Goal: Information Seeking & Learning: Learn about a topic

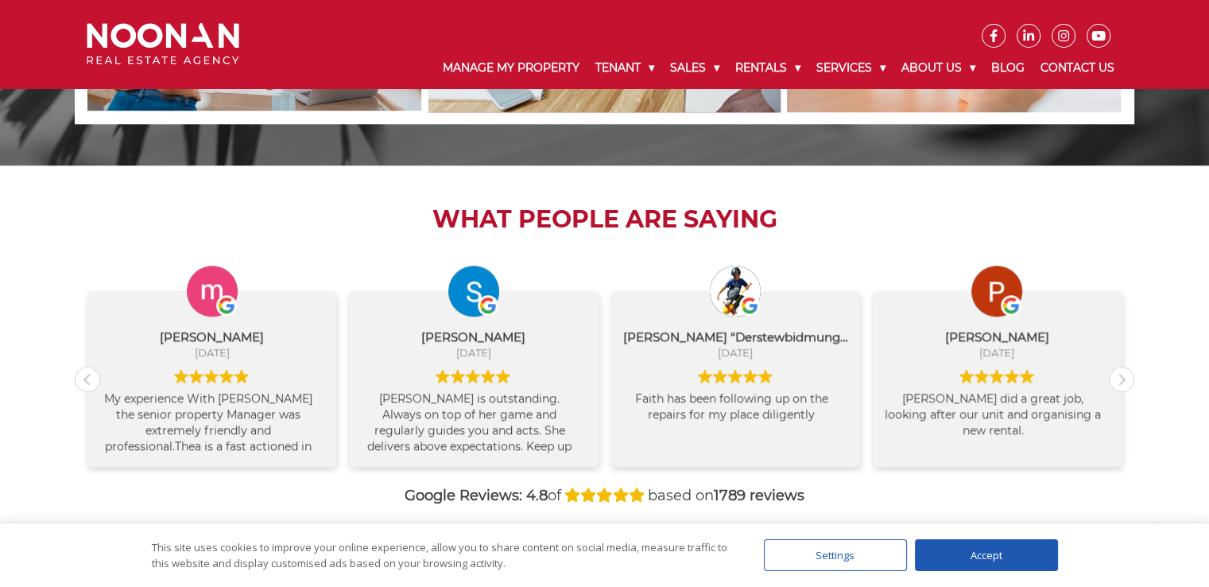
scroll to position [1590, 0]
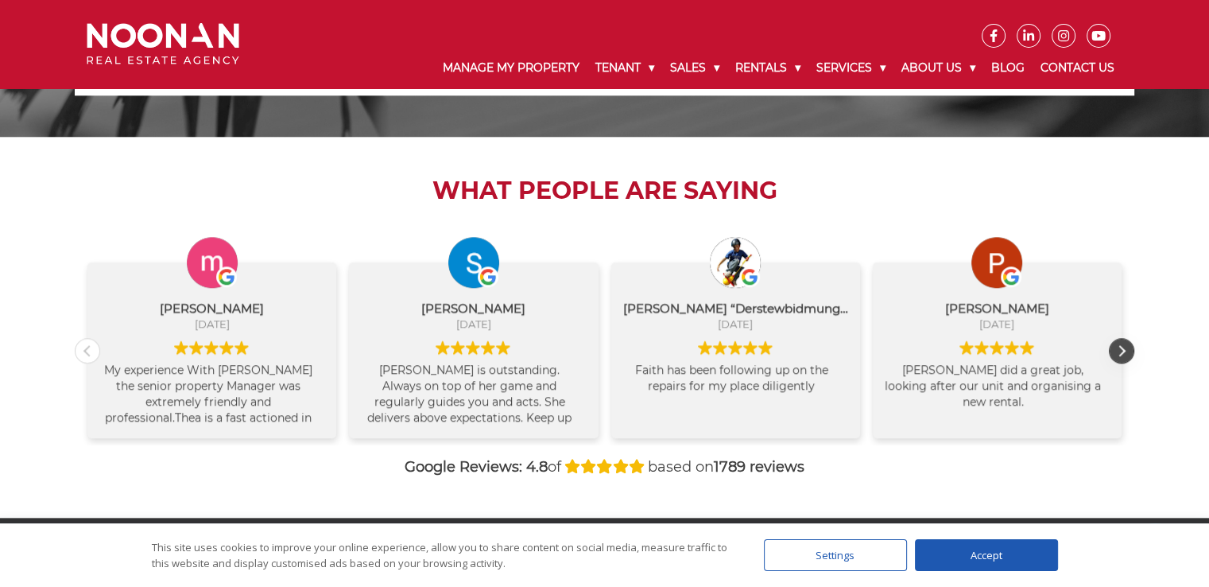
click at [1116, 349] on div "Next review" at bounding box center [1122, 351] width 24 height 24
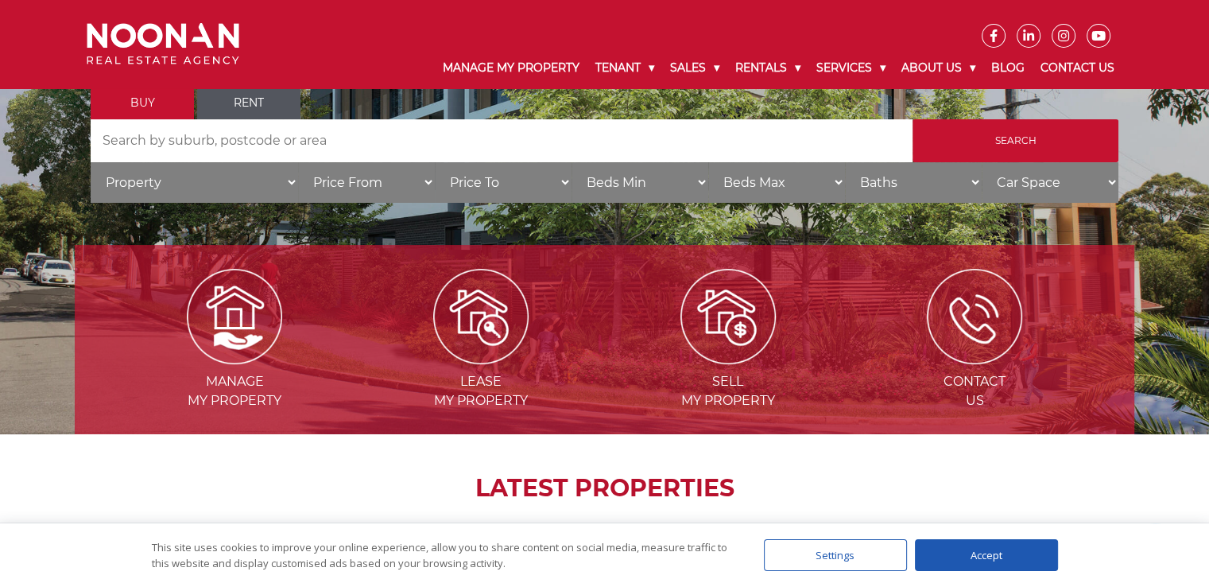
scroll to position [169, 0]
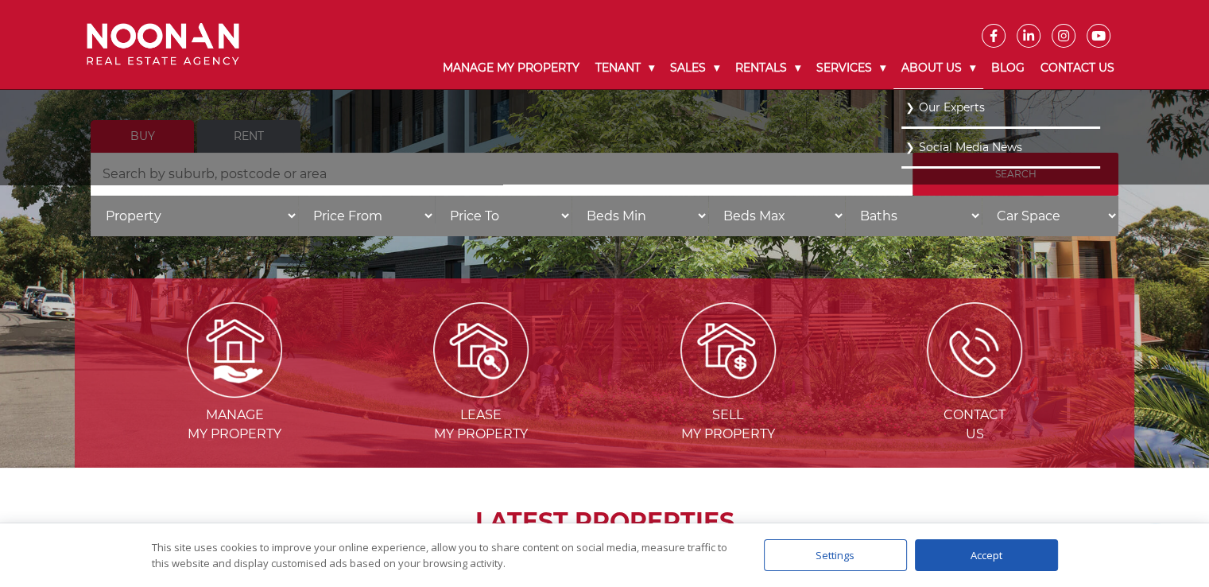
click at [931, 66] on link "About Us" at bounding box center [938, 68] width 90 height 41
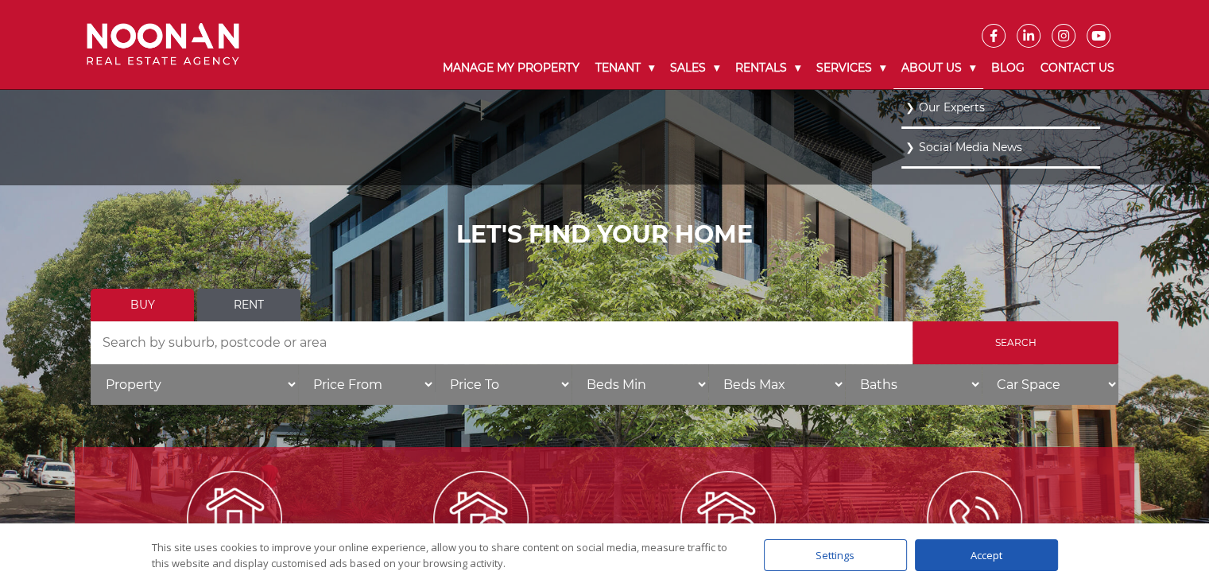
click at [931, 66] on link "About Us" at bounding box center [938, 68] width 90 height 41
click at [952, 101] on link "Our Experts" at bounding box center [1000, 106] width 191 height 21
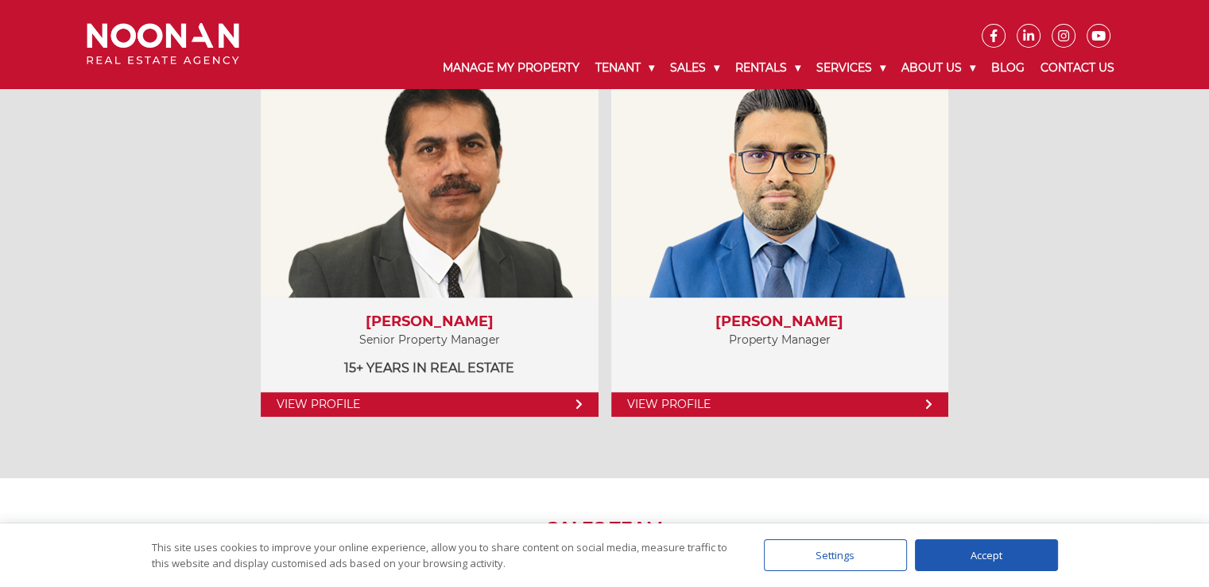
scroll to position [1272, 0]
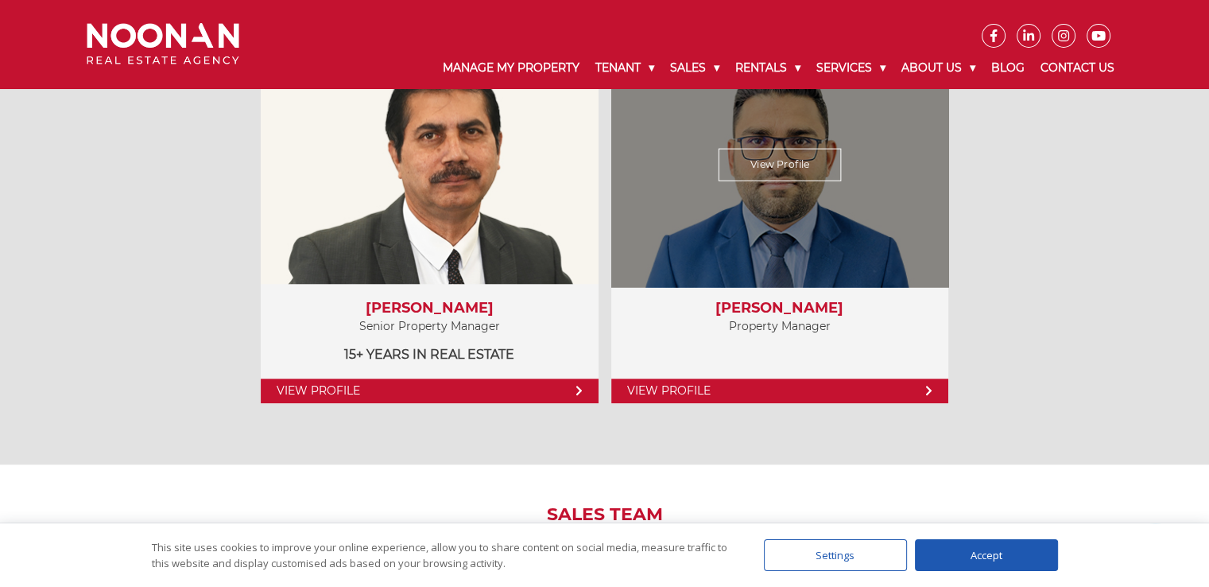
click at [868, 387] on link "View Profile" at bounding box center [779, 390] width 337 height 25
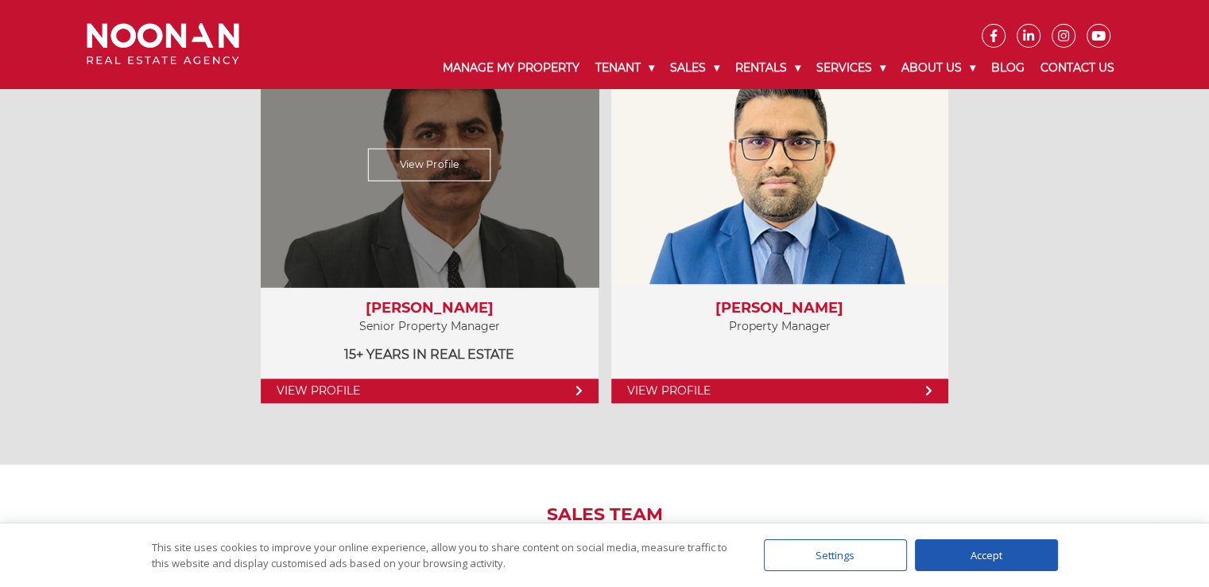
scroll to position [1351, 0]
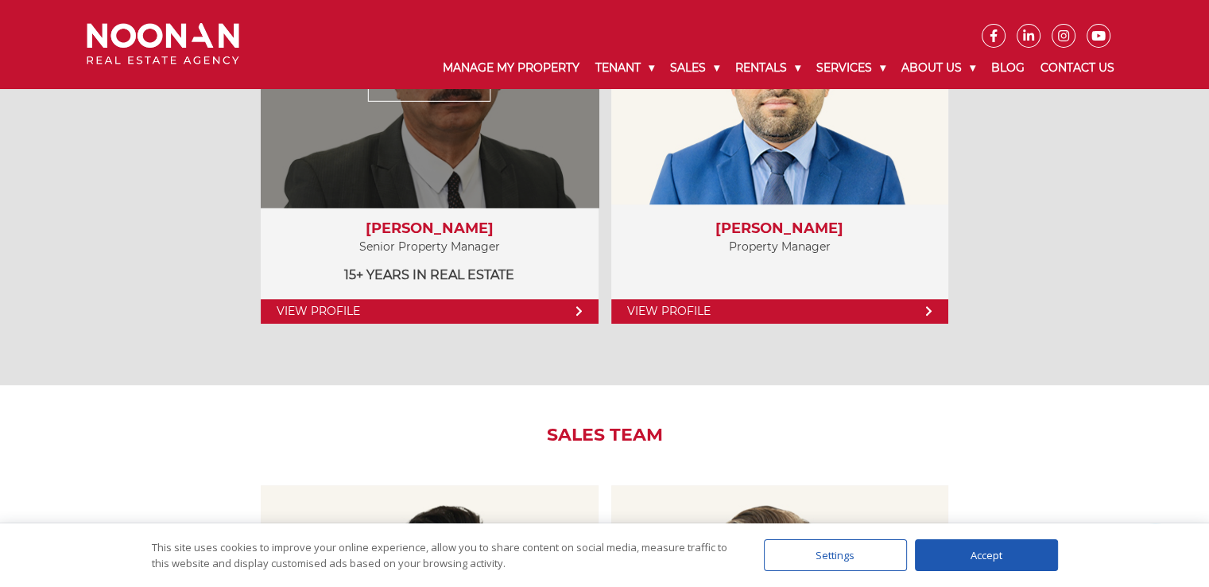
click at [397, 307] on link "View Profile" at bounding box center [429, 311] width 337 height 25
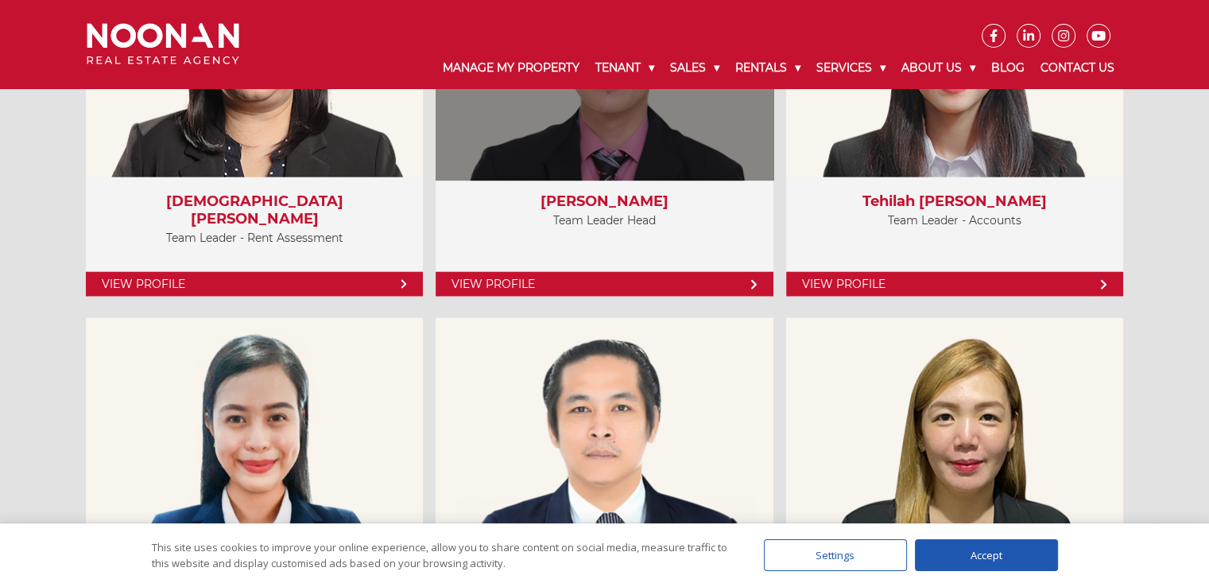
scroll to position [3815, 0]
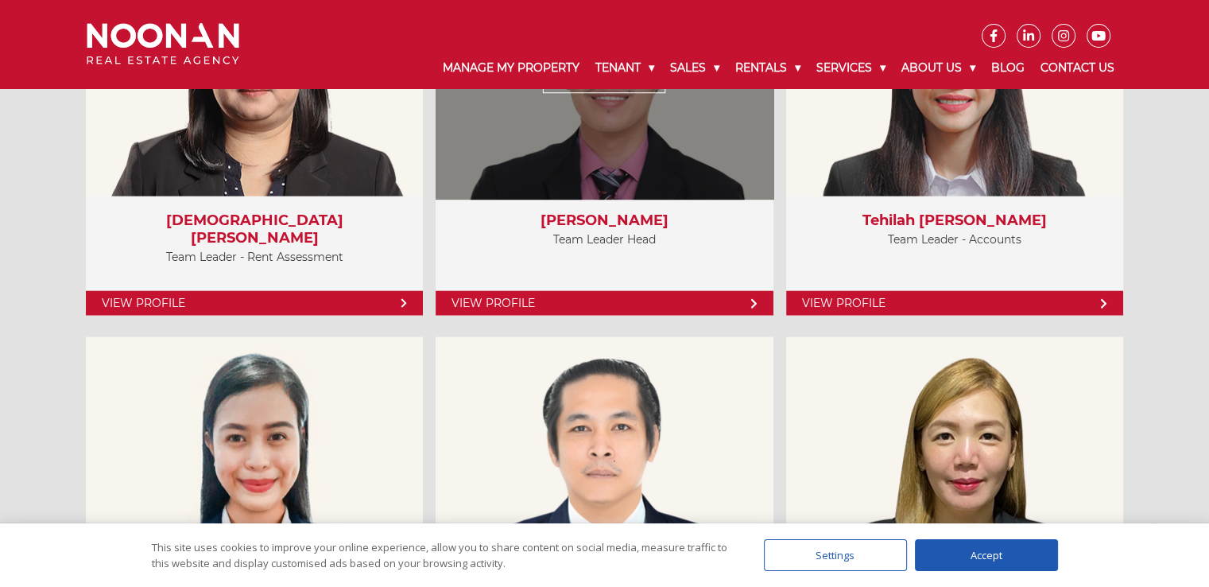
click at [730, 296] on link "View Profile" at bounding box center [604, 303] width 337 height 25
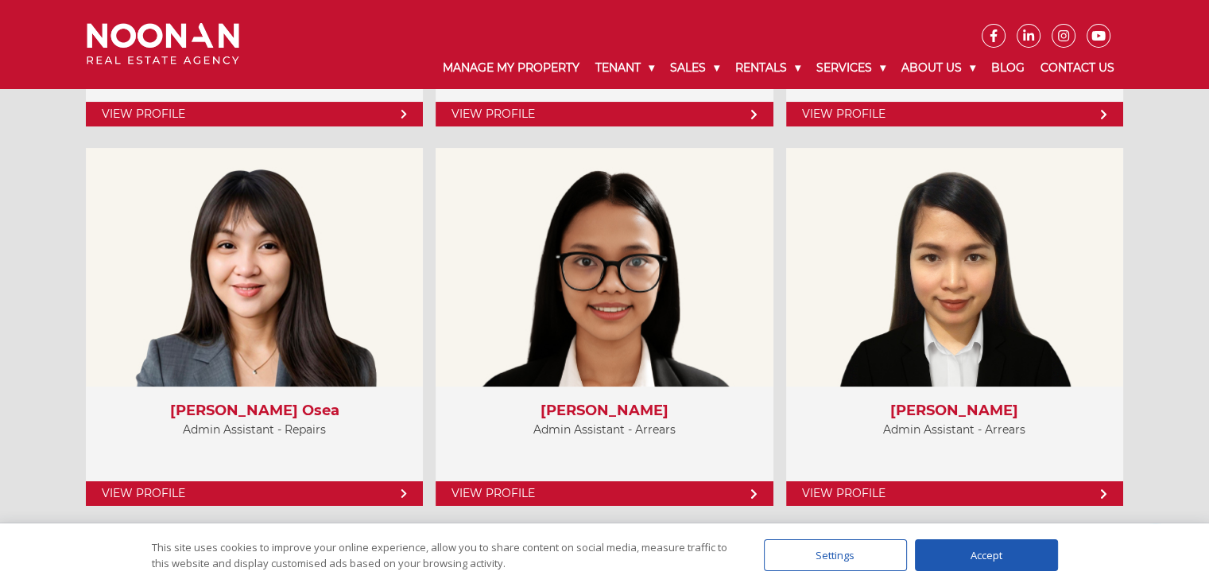
scroll to position [6280, 0]
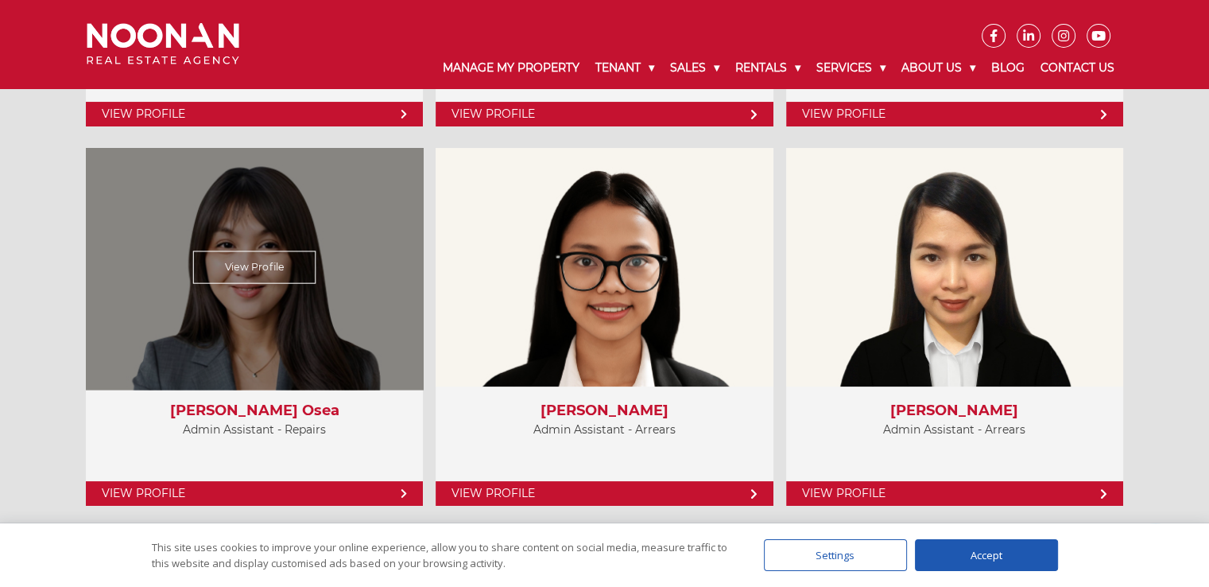
click at [318, 486] on link "View Profile" at bounding box center [254, 493] width 337 height 25
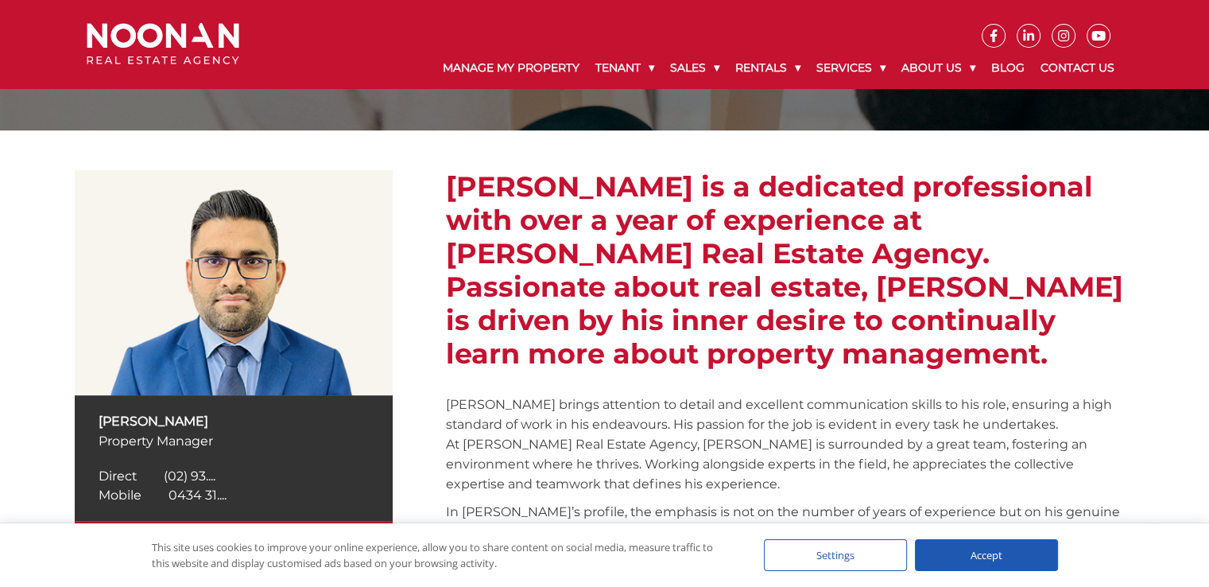
scroll to position [159, 0]
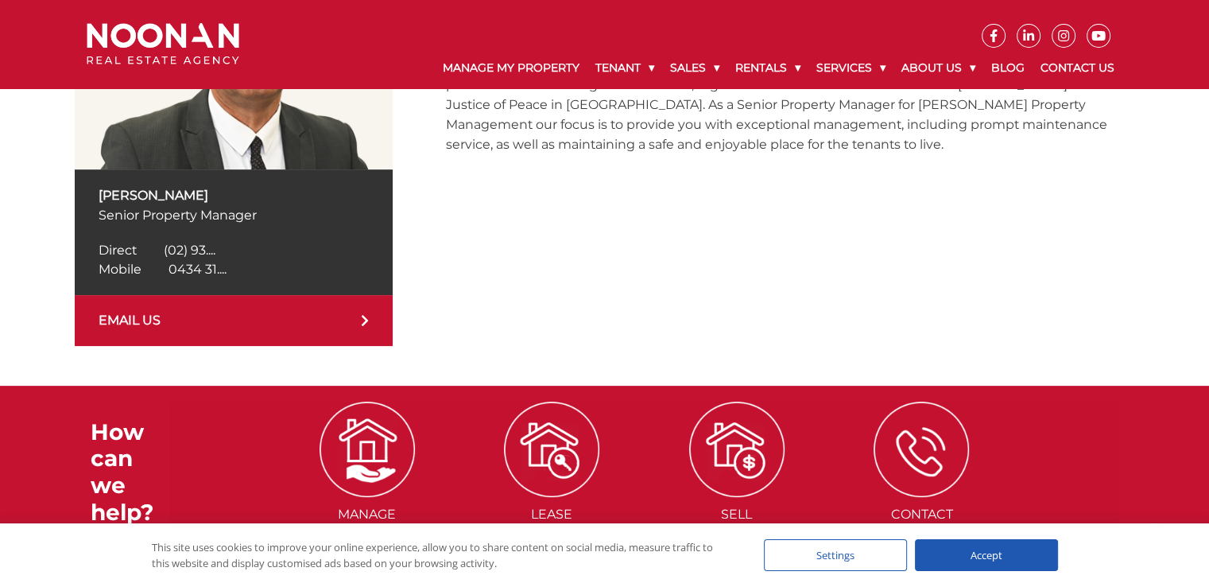
scroll to position [477, 0]
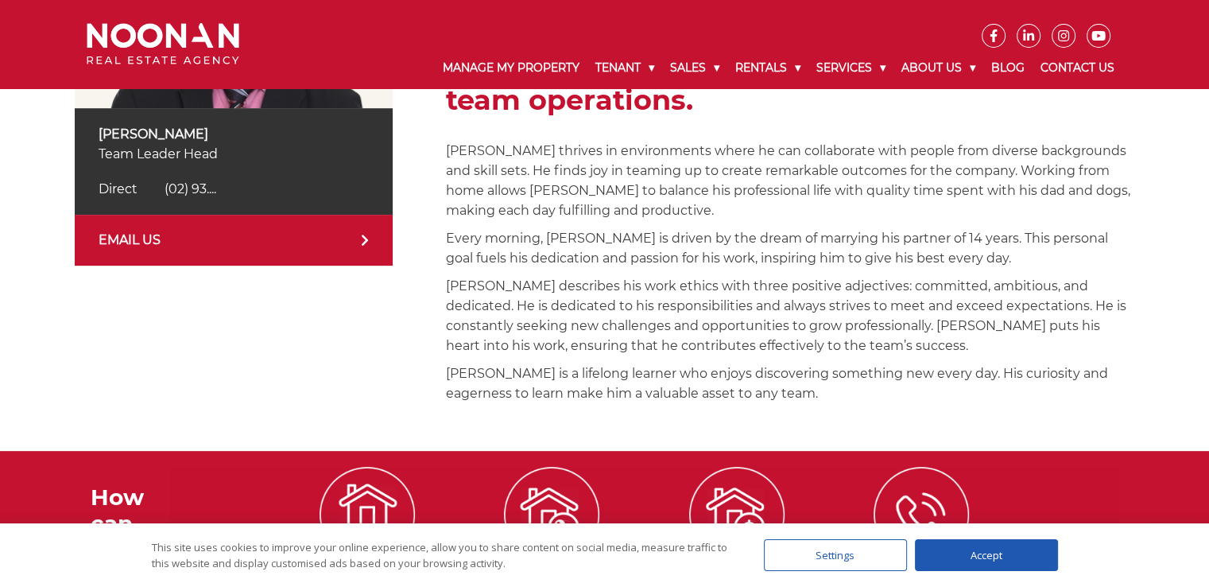
scroll to position [477, 0]
